Goal: Navigation & Orientation: Find specific page/section

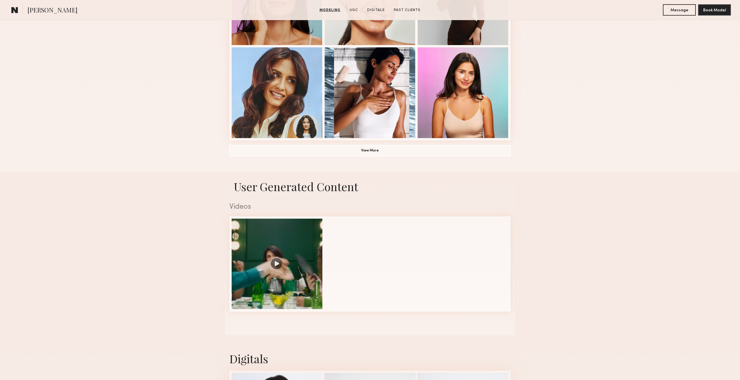
scroll to position [401, 0]
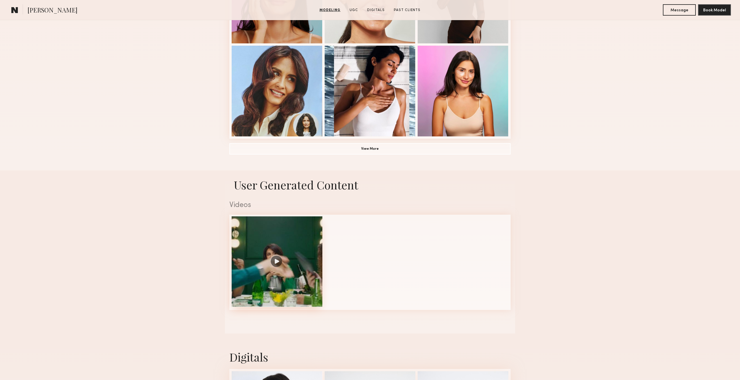
click at [283, 256] on div at bounding box center [277, 261] width 91 height 91
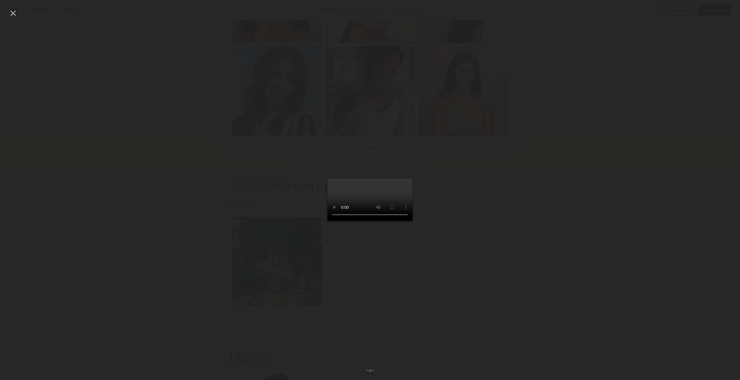
click at [16, 11] on div at bounding box center [13, 13] width 9 height 9
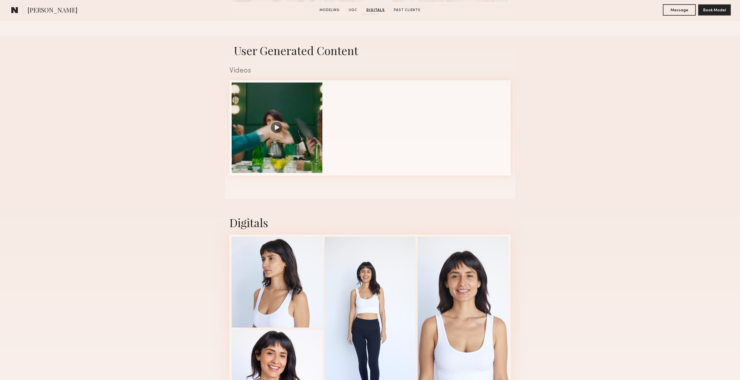
scroll to position [527, 0]
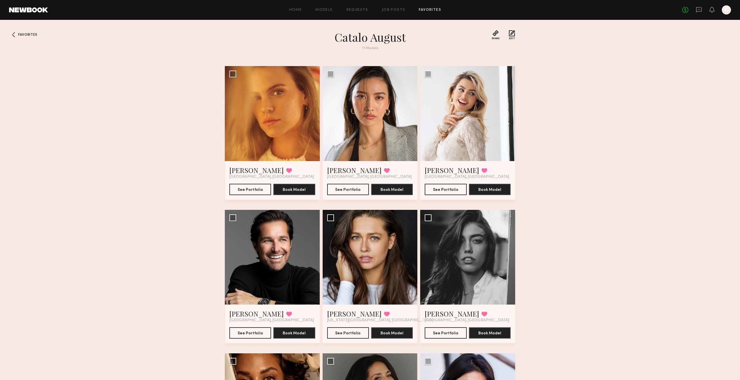
click at [425, 13] on div "Home Models Requests Job Posts Favorites Sign Out No fees up to $5,000 K" at bounding box center [389, 9] width 683 height 9
click at [426, 10] on link "Favorites" at bounding box center [430, 10] width 22 height 4
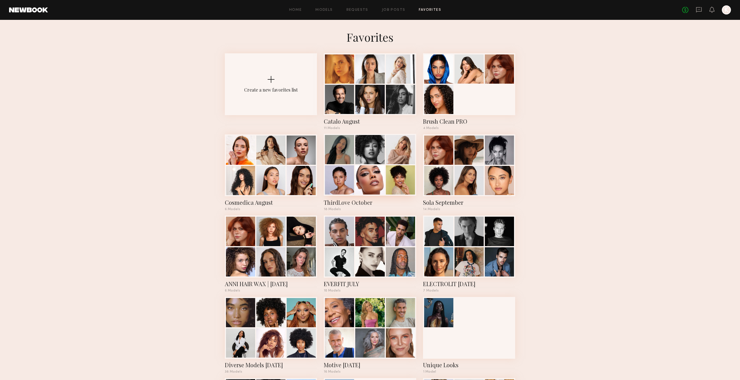
click at [360, 162] on div at bounding box center [369, 149] width 29 height 29
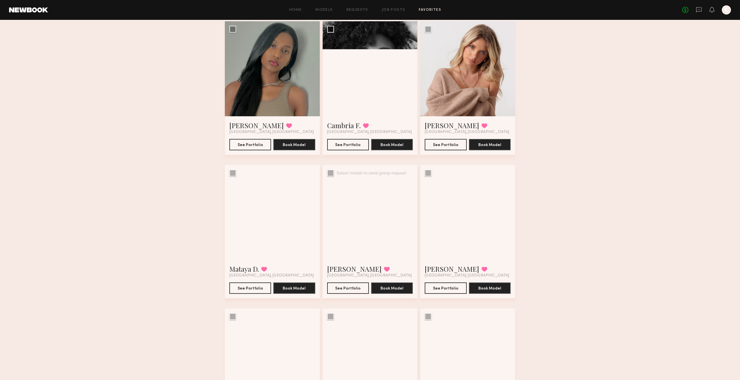
scroll to position [264, 0]
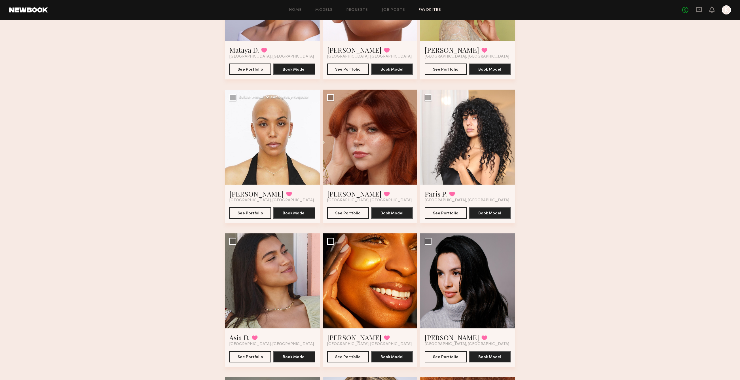
click at [281, 173] on div at bounding box center [272, 137] width 95 height 95
click at [253, 212] on button "See Portfolio" at bounding box center [250, 212] width 42 height 11
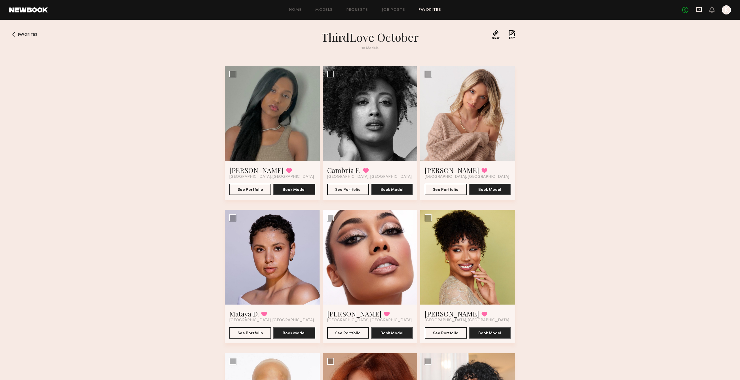
click at [700, 11] on icon at bounding box center [699, 9] width 6 height 5
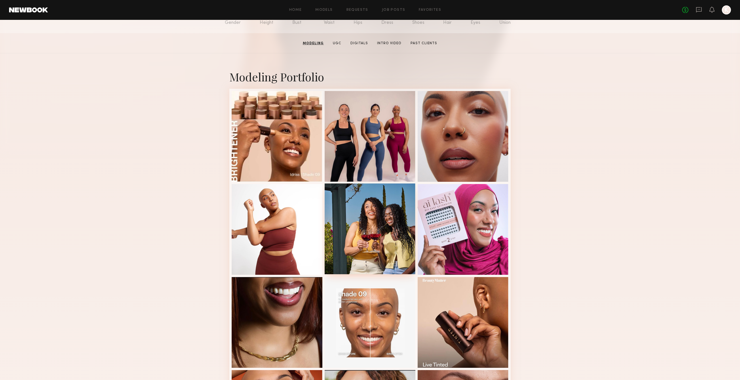
scroll to position [78, 0]
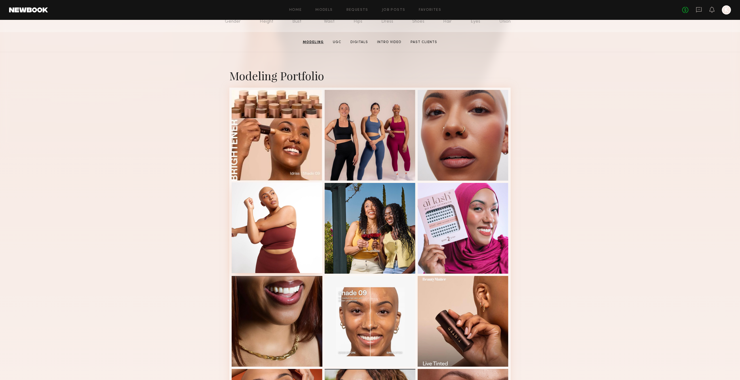
click at [257, 235] on div at bounding box center [277, 227] width 91 height 91
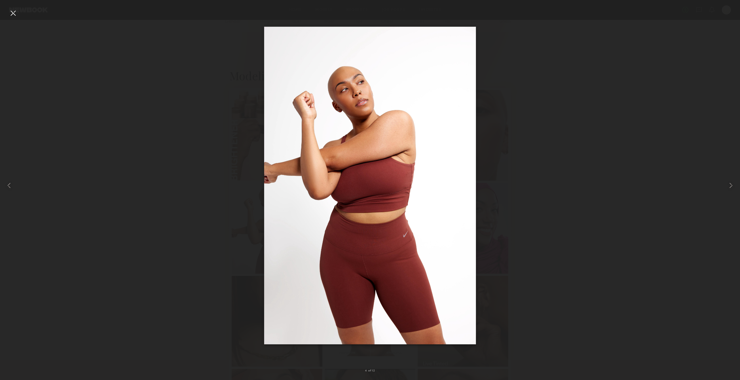
click at [11, 14] on div at bounding box center [13, 13] width 9 height 9
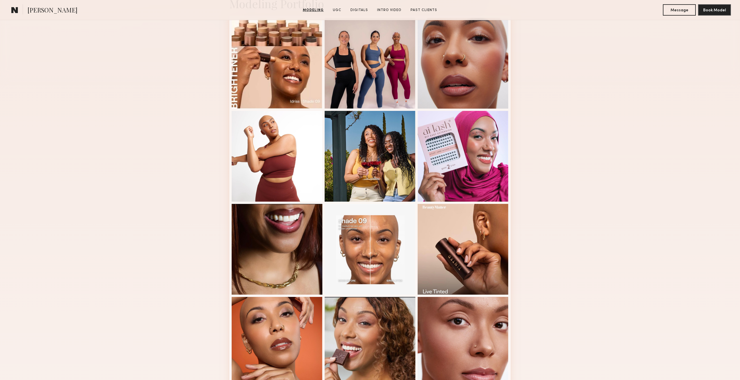
scroll to position [177, 0]
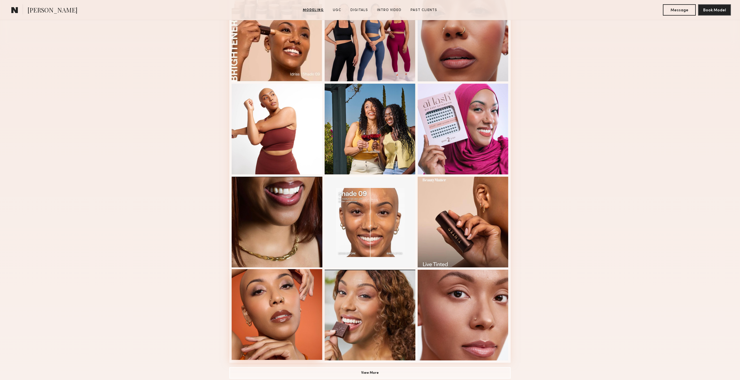
click at [296, 304] on div at bounding box center [277, 314] width 91 height 91
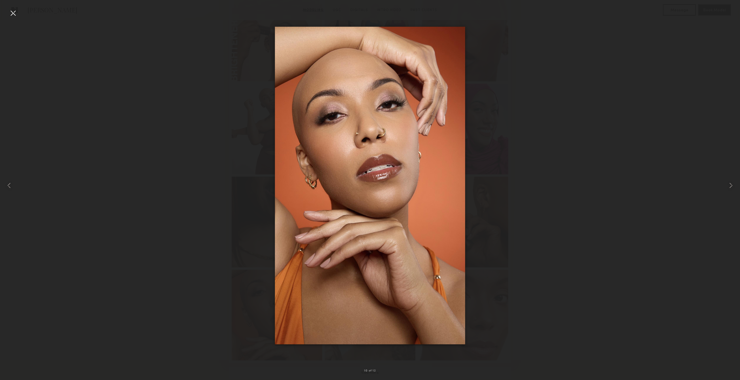
click at [10, 12] on div at bounding box center [13, 13] width 9 height 9
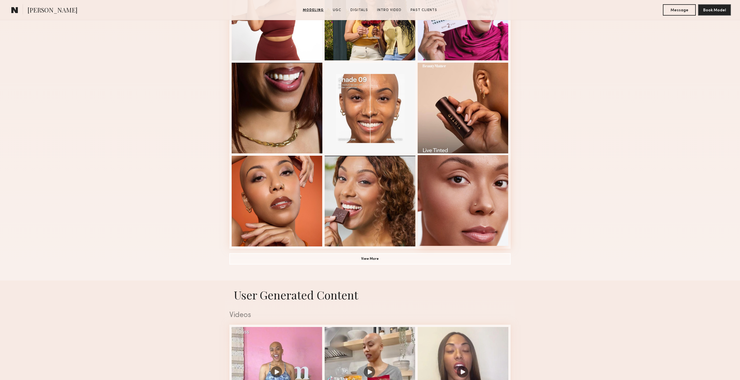
scroll to position [307, 0]
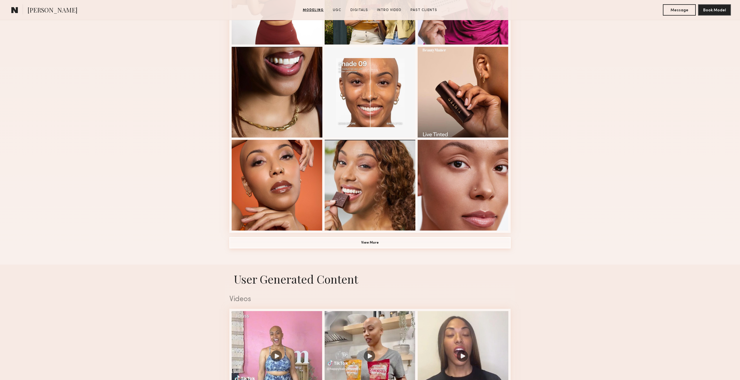
click at [372, 241] on button "View More" at bounding box center [369, 242] width 281 height 11
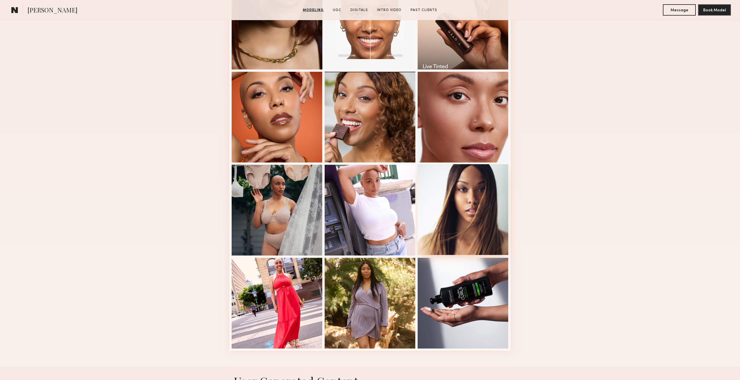
scroll to position [387, 0]
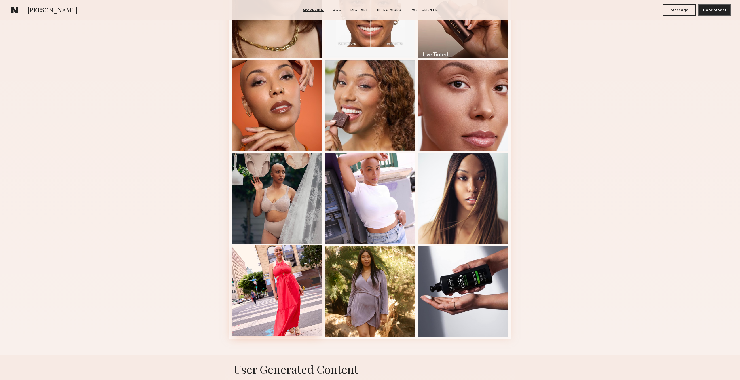
click at [280, 287] on div at bounding box center [277, 290] width 91 height 91
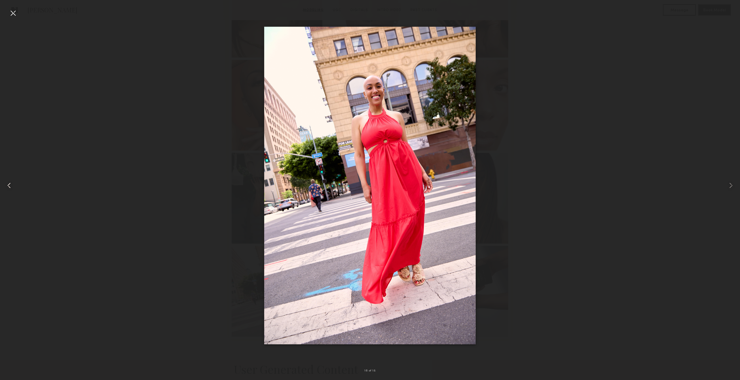
click at [18, 9] on div at bounding box center [14, 185] width 29 height 353
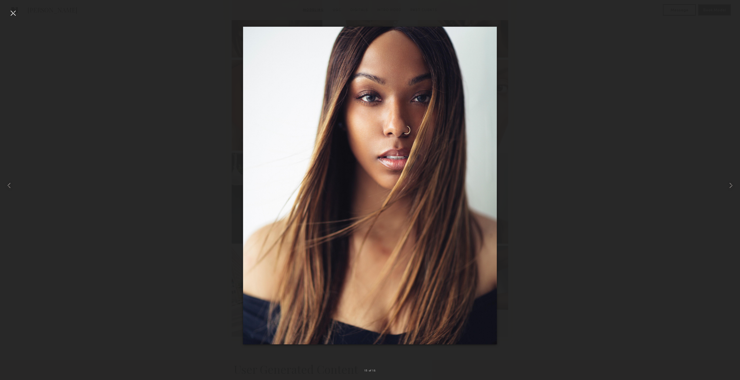
click at [14, 16] on div at bounding box center [13, 13] width 9 height 9
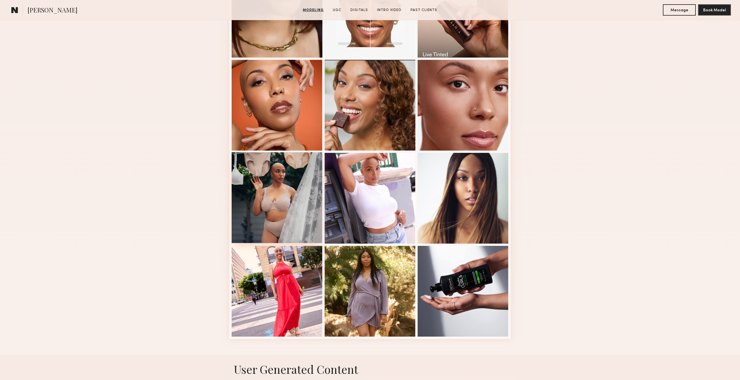
click at [283, 210] on div at bounding box center [277, 197] width 91 height 91
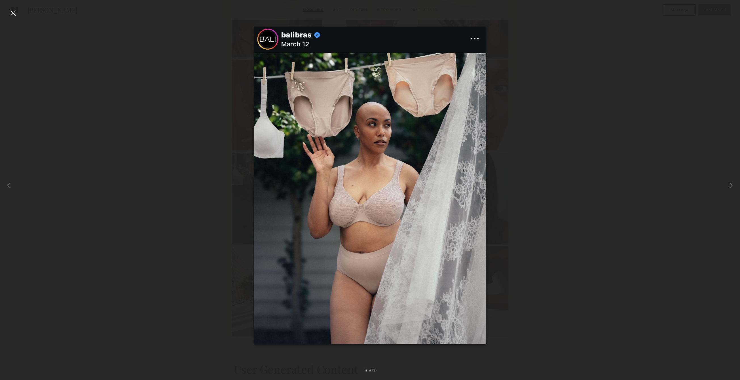
click at [10, 14] on div at bounding box center [13, 13] width 9 height 9
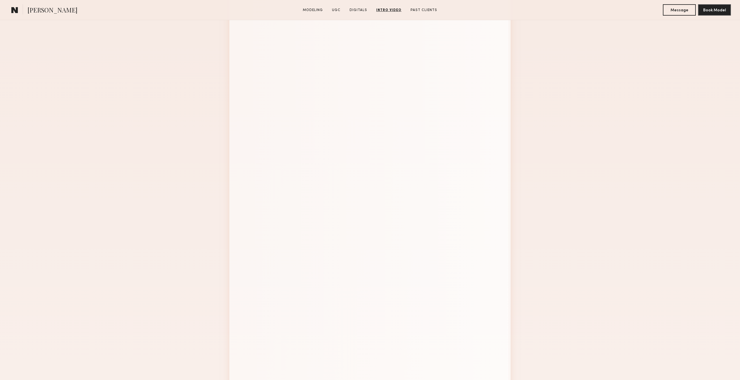
scroll to position [1284, 0]
